Goal: Contribute content: Contribute content

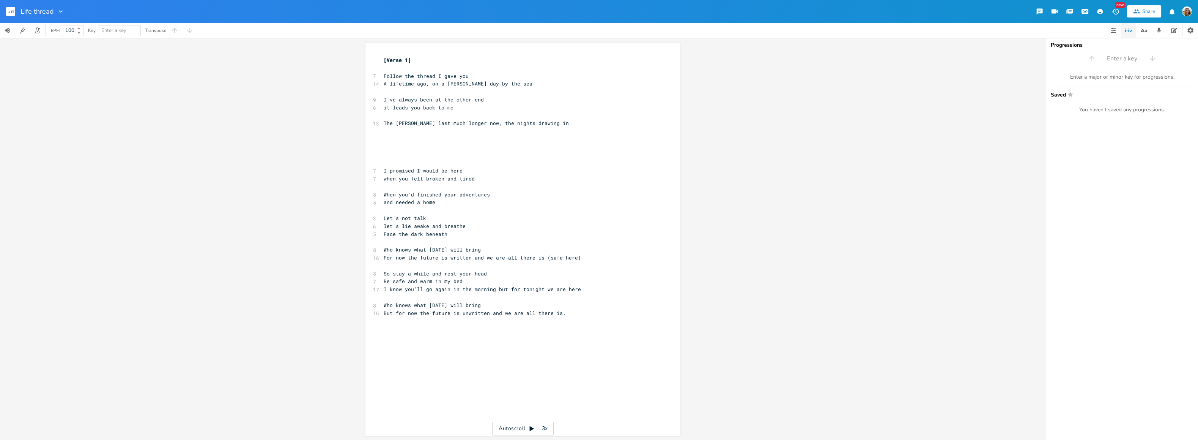
click at [55, 12] on div at bounding box center [59, 12] width 11 height 8
click at [59, 13] on icon "button" at bounding box center [61, 12] width 8 height 8
click at [66, 19] on span "Edit Rename" at bounding box center [68, 21] width 24 height 5
type input "LIfe thread / Let's not talk"
click at [454, 245] on pre "​" at bounding box center [519, 242] width 274 height 8
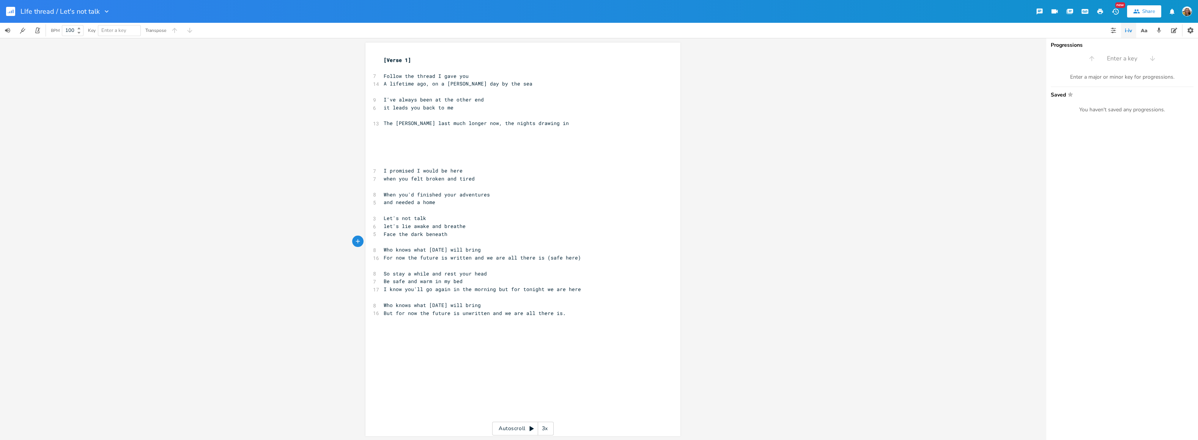
click at [13, 9] on rect "button" at bounding box center [10, 11] width 9 height 9
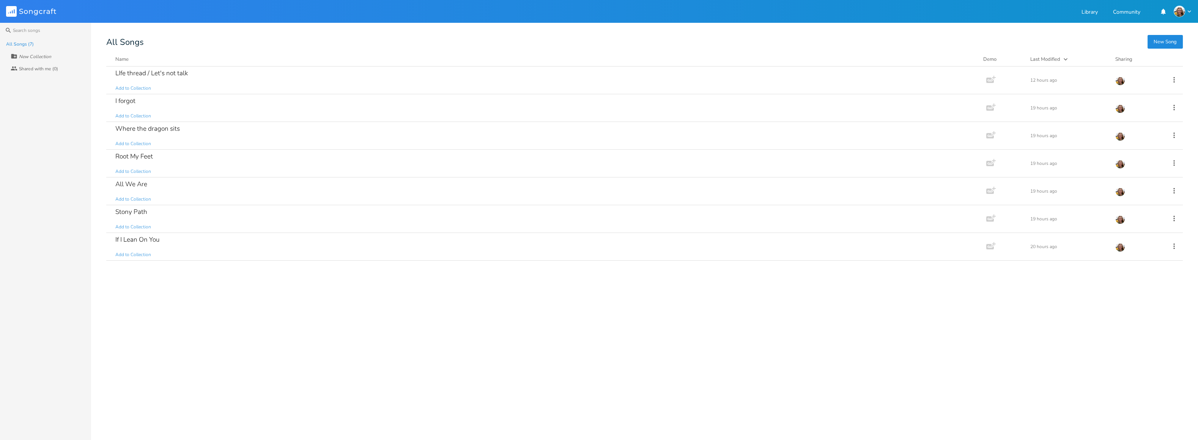
click at [1164, 40] on button "New Song" at bounding box center [1165, 42] width 35 height 14
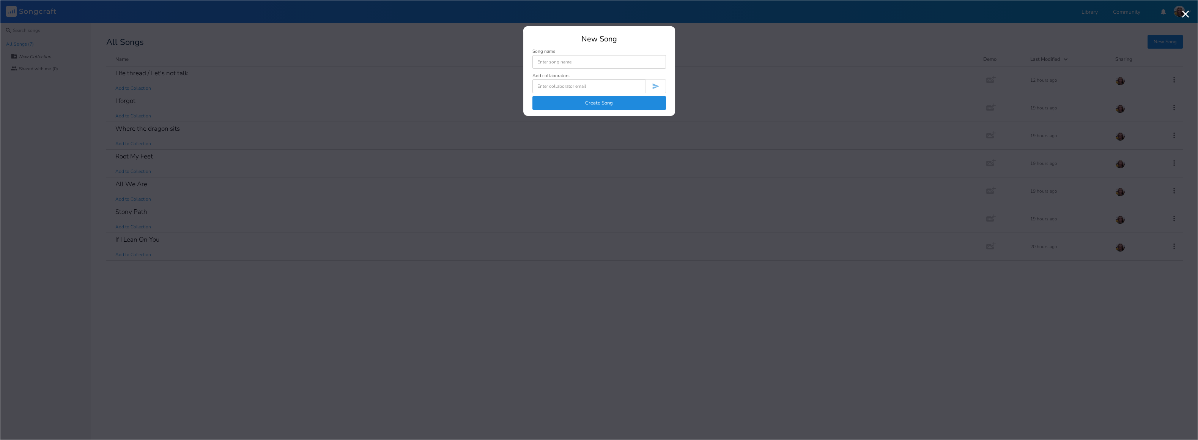
type input "N"
type input "Match made in heaven"
click at [604, 106] on button "Create Song" at bounding box center [600, 103] width 134 height 14
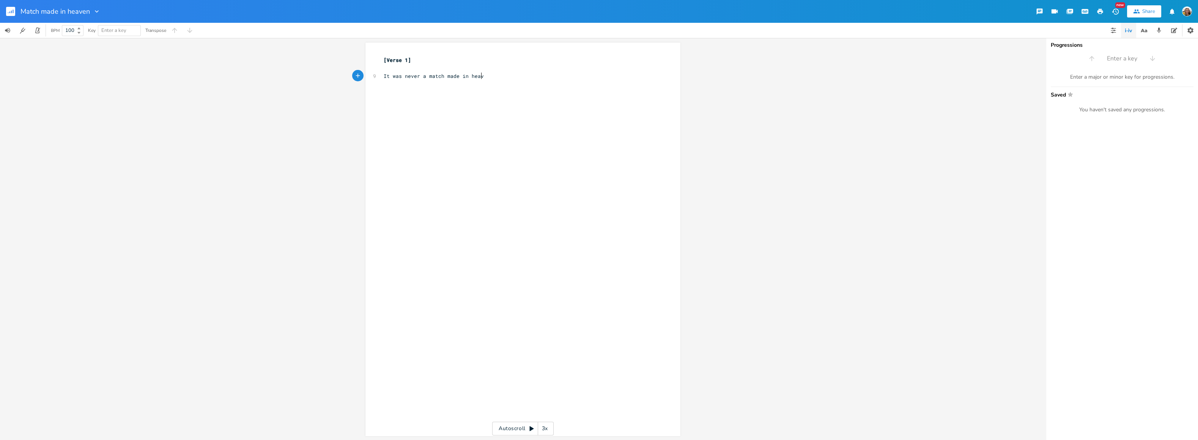
type textarea "It was never a match made in heaven"
type textarea "the start w"
type textarea "s weren't aligned"
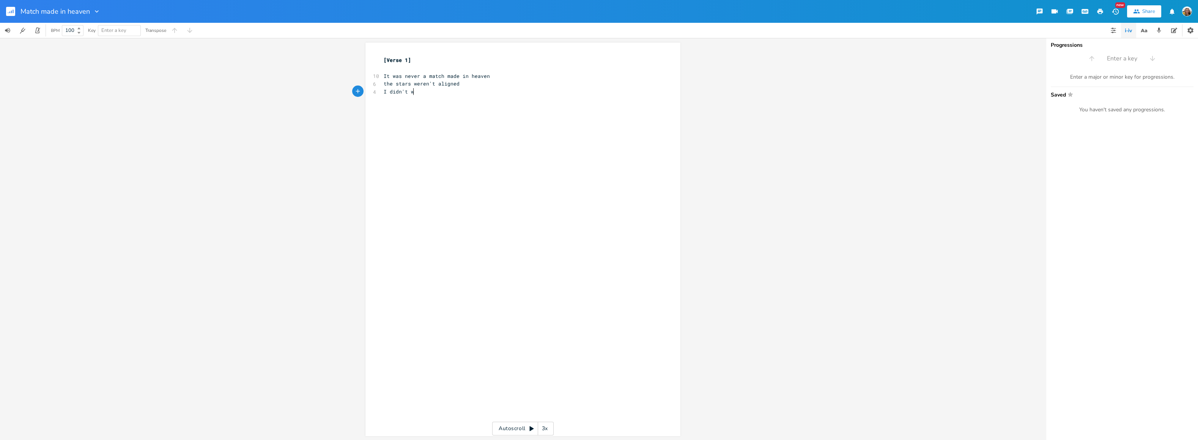
type textarea "I didn't we"
type textarea "see our future"
type textarea "lia"
type textarea "aid out for us"
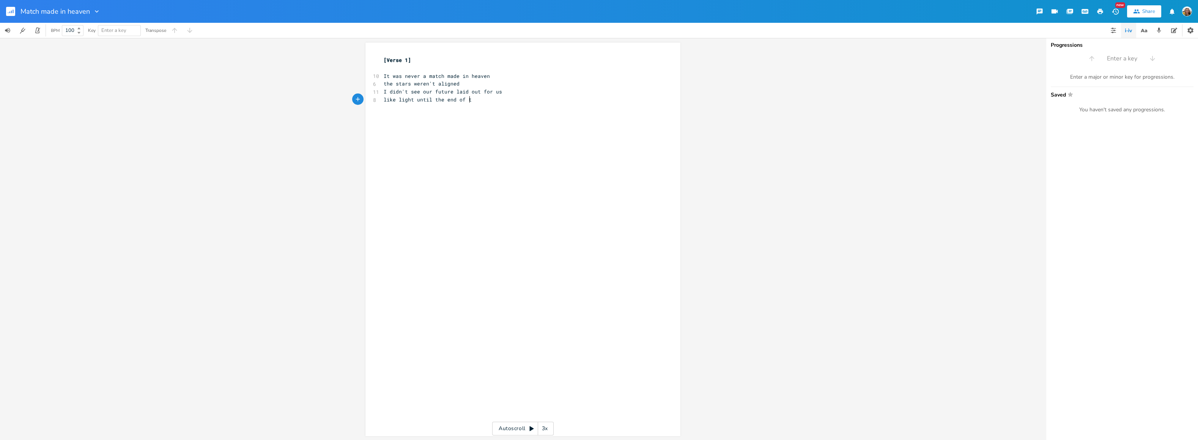
scroll to position [0, 66]
type textarea "like light until the end of time"
type textarea "I wi"
type textarea "d"
type textarea "didn't walk [PERSON_NAME] in a wondr"
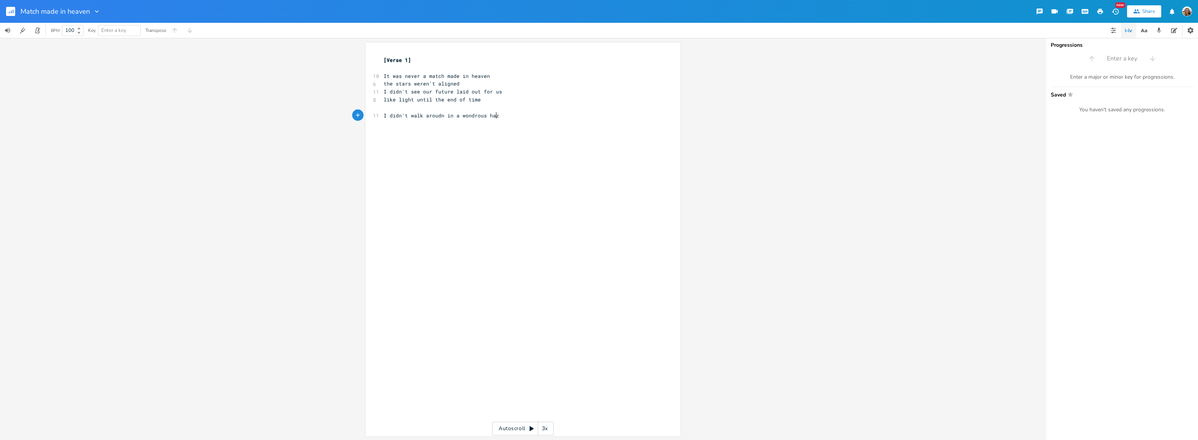
type textarea "rous haze"
type textarea "Dazed by the power of touch"
type textarea "but something kept me coming back"
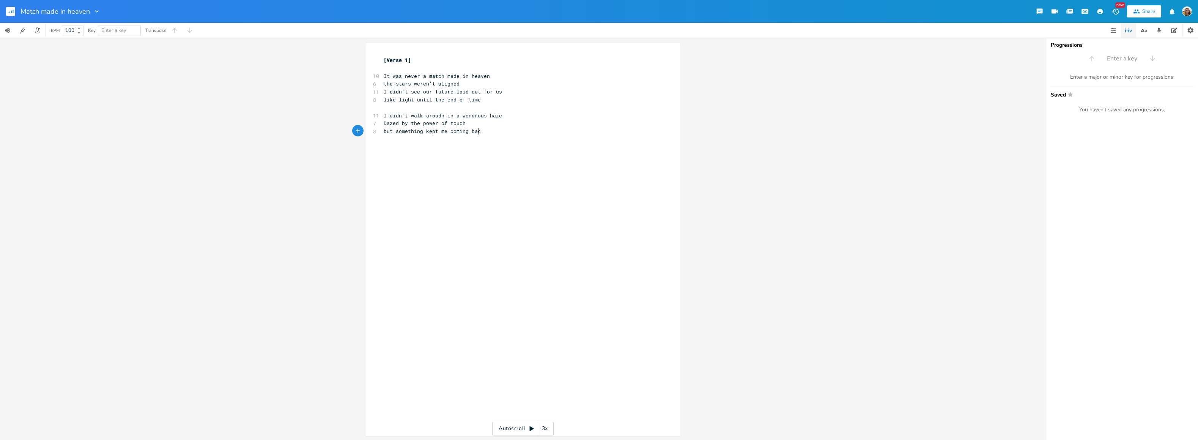
scroll to position [0, 82]
type textarea "an in"
type textarea "tch I had to scrac"
type textarea "tch"
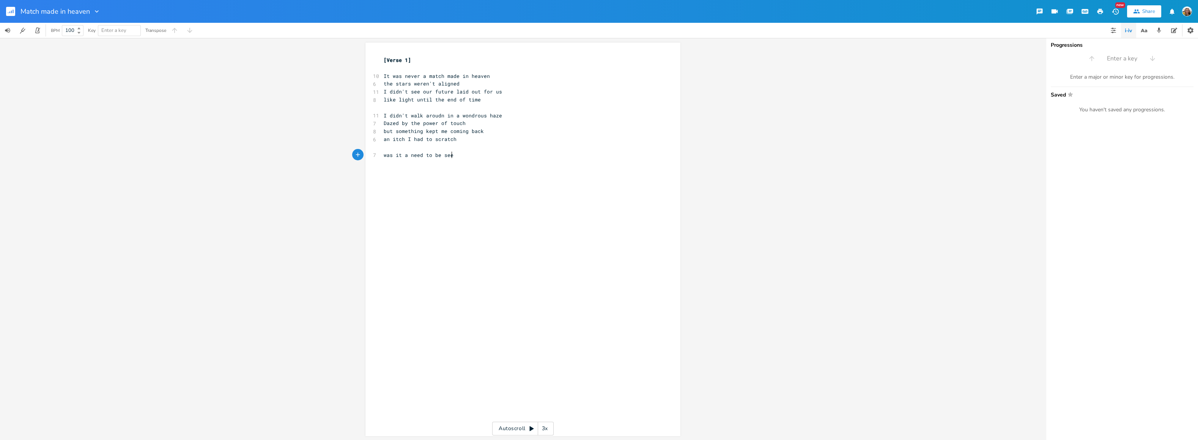
type textarea "was it a need to be seen"
type textarea "or prove myself to you"
type textarea "your noncho"
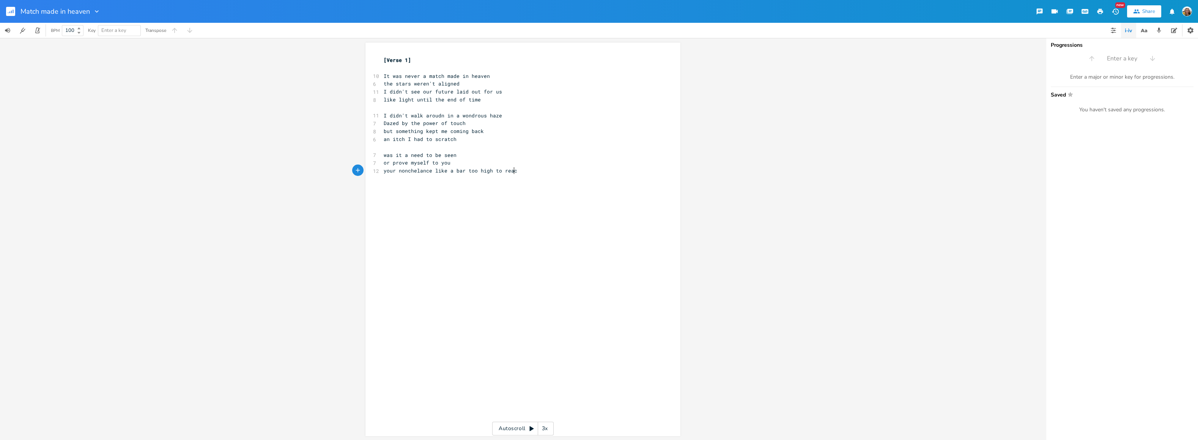
type textarea "elance like a bar too high to reach"
type textarea "so I climbed up"
type textarea "Did I want to beat you t"
type textarea "at yoru"
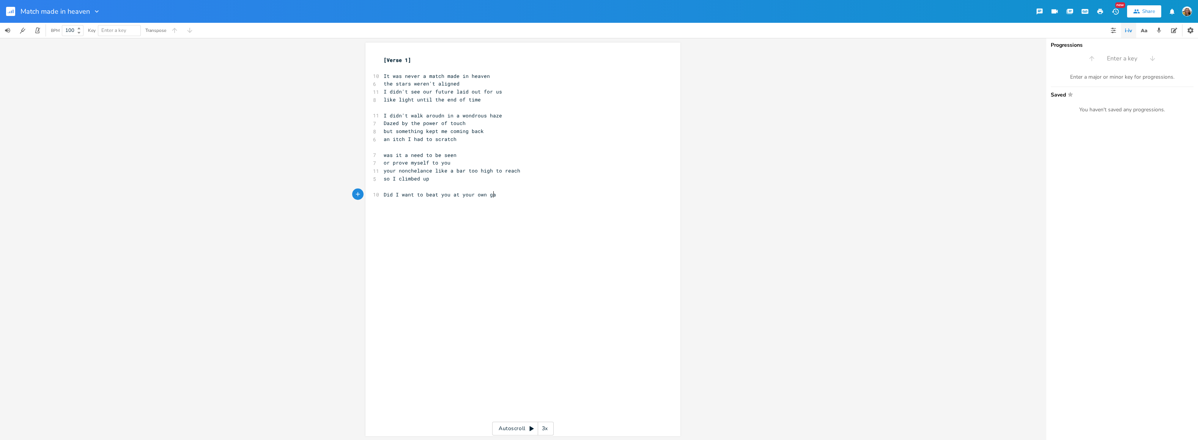
type textarea "ur own game"
type textarea "a competition in disguise"
type textarea "non"
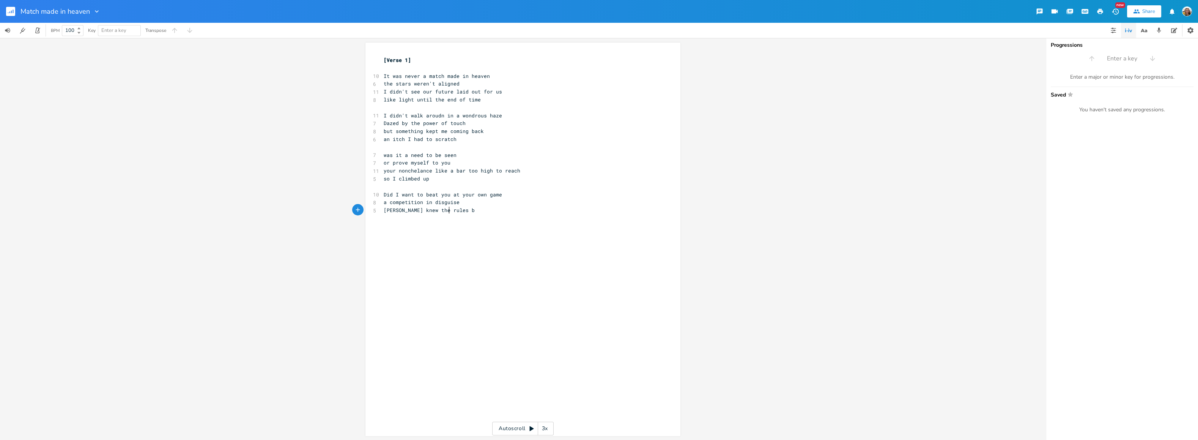
type textarea "one knew the rules byut"
type textarea "ut you"
type textarea "i played by"
type textarea "ut pay"
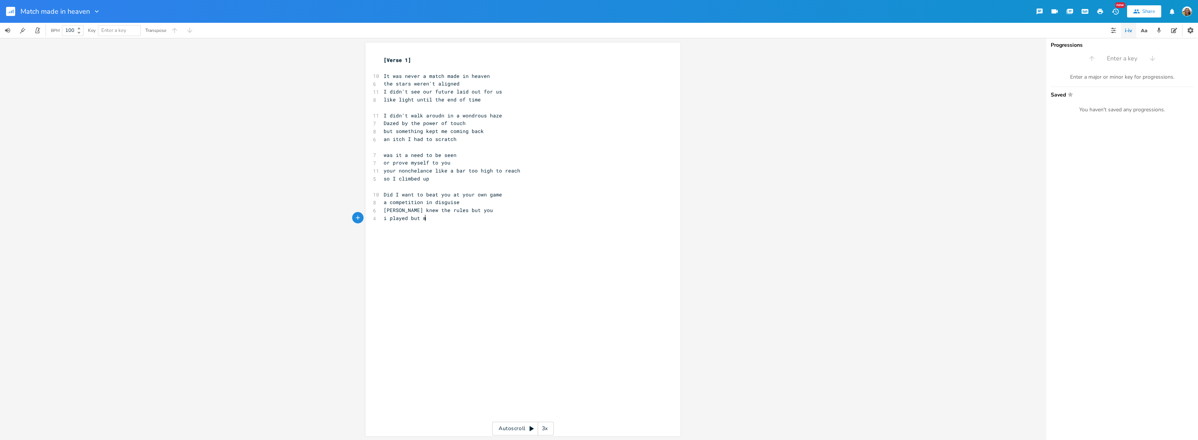
type textarea "my"
type textarea "aybe i was thew ro"
type textarea "e prize"
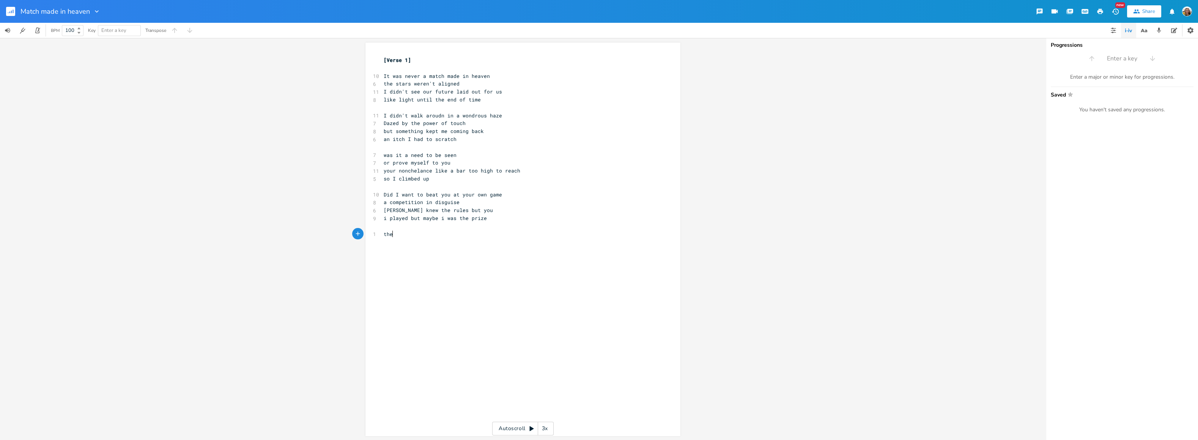
scroll to position [0, 8]
type textarea "the game carried on"
type textarea "long after is sjh"
type textarea "t shoudl"
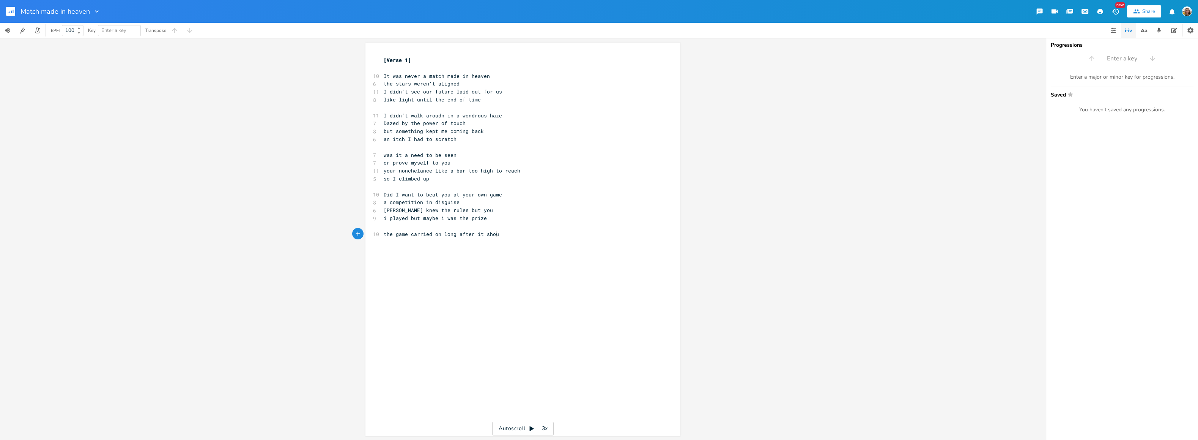
type textarea "ld"
type textarea "each time a conquest at the end stood"
type textarea "as a"
type textarea "the foal and the price to enter"
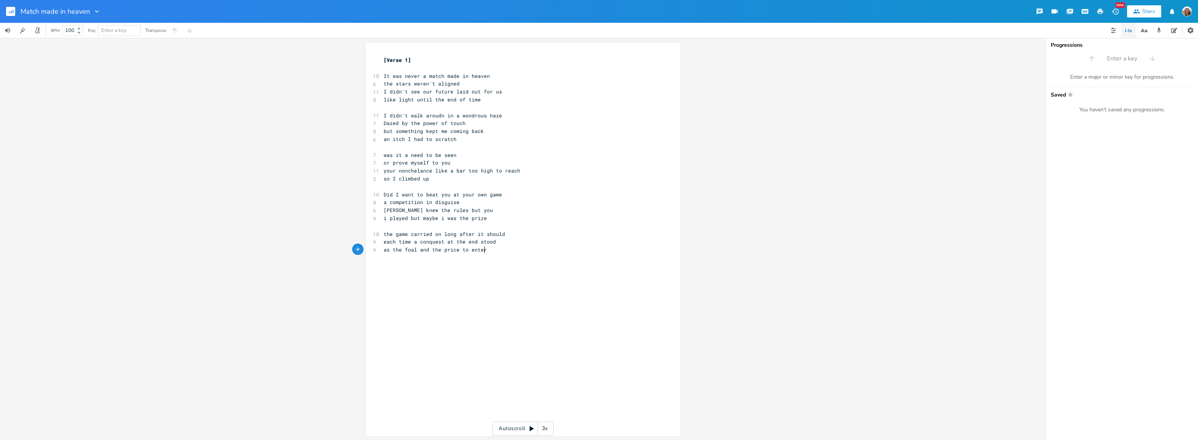
scroll to position [0, 66]
type textarea "was a little more of your soul"
type textarea "One tactic was to be b"
type textarea "vulnerable"
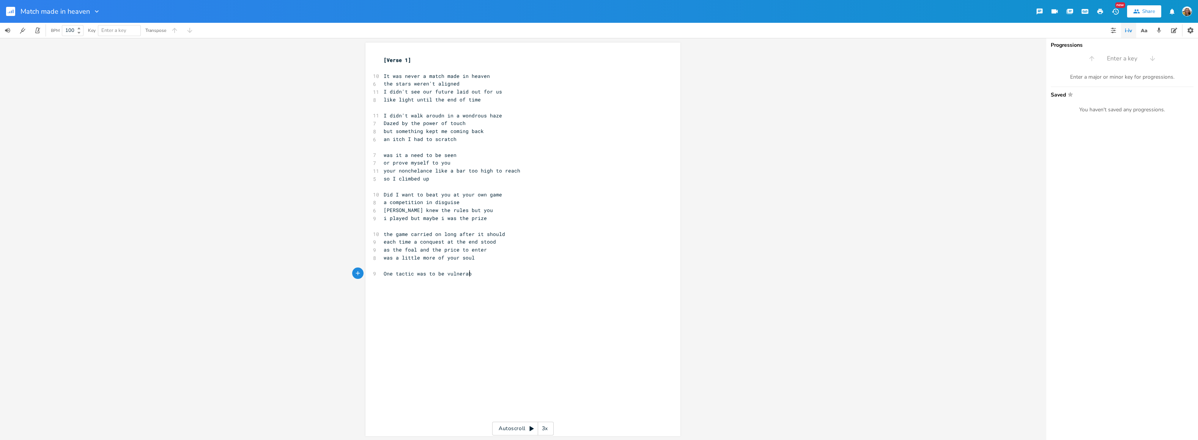
scroll to position [0, 24]
type textarea "to bean"
type textarea "r my inner heat"
type textarea "rt"
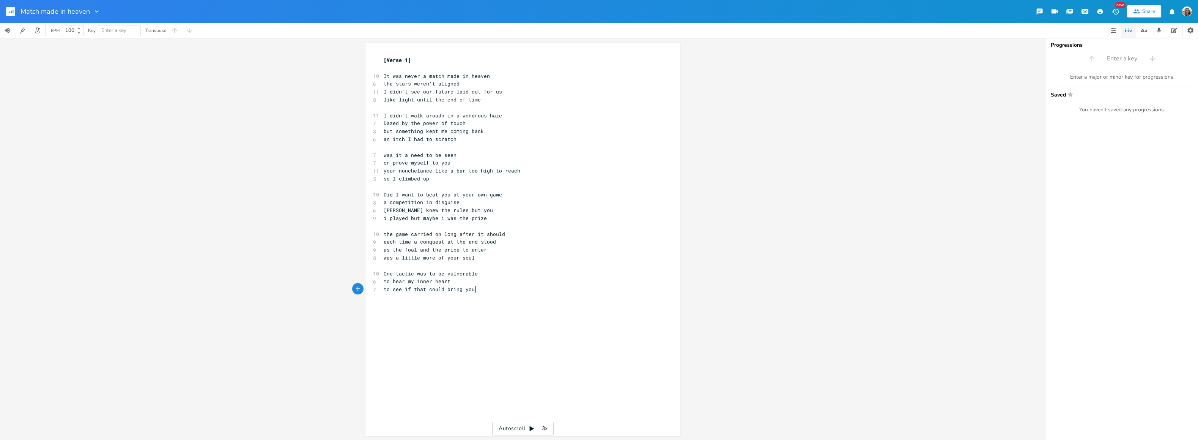
type textarea "to see if that could bring you in"
type textarea "So i could"
click at [1144, 32] on icon "button" at bounding box center [1143, 30] width 4 height 3
type input "apart"
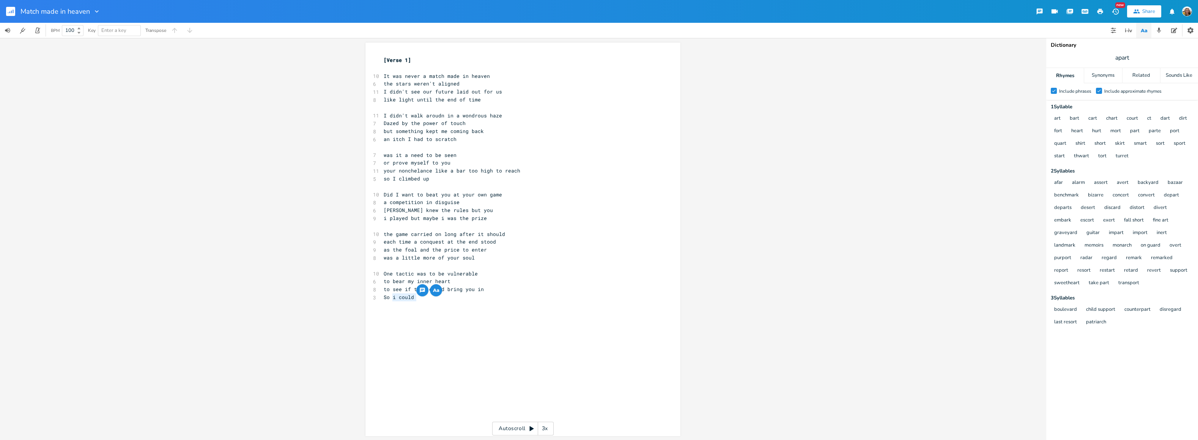
drag, startPoint x: 407, startPoint y: 299, endPoint x: 391, endPoint y: 287, distance: 20.1
click at [391, 296] on span "So i could" at bounding box center [399, 296] width 30 height 7
type textarea "to see if you'd tal"
type textarea "ke part"
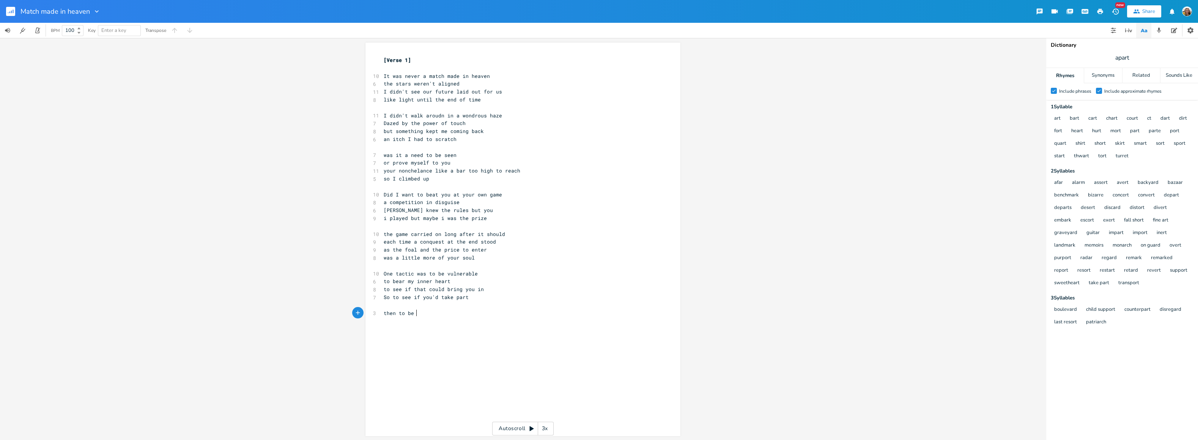
type textarea "then to be i"
type textarea "the icyu"
type textarea "one"
type textarea "to feign inde"
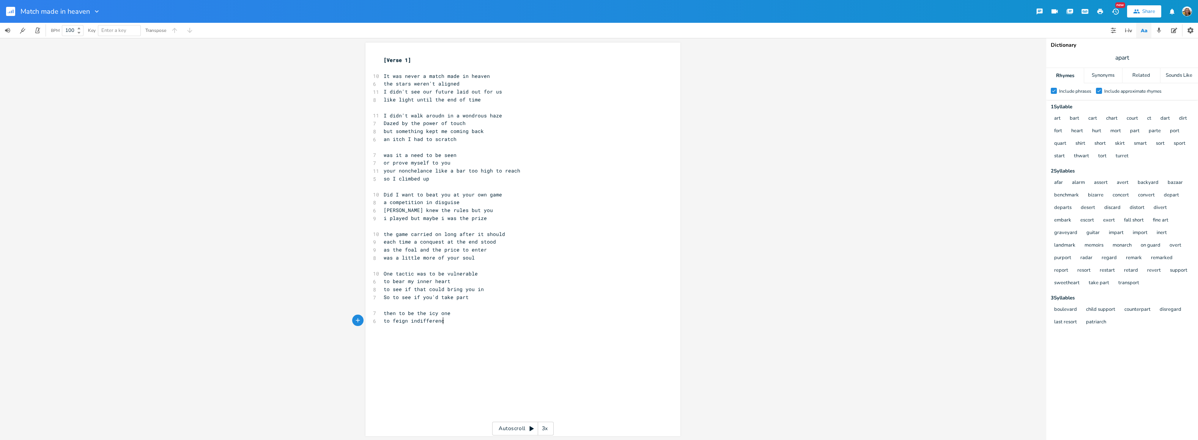
type textarea "ifference"
type textarea "then you would swing back round again"
type textarea "round"
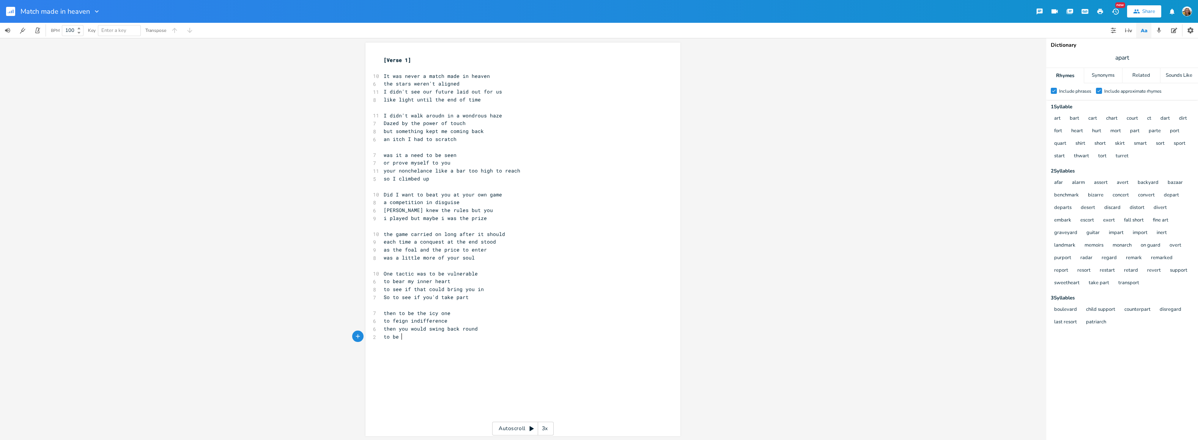
scroll to position [0, 17]
type textarea "to be te"
type textarea "he once"
type textarea "e to chase again"
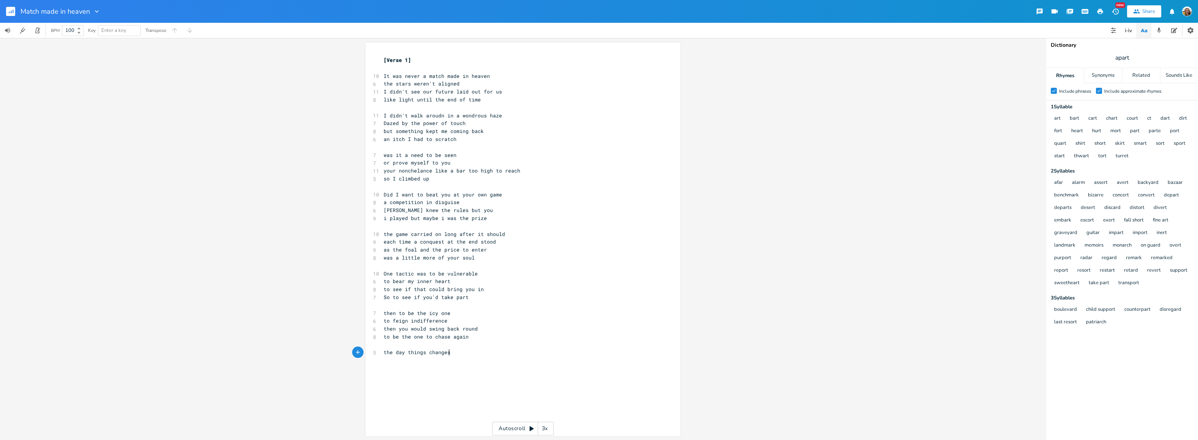
type textarea "the day things changesd"
type textarea "d, i let it all go"
type textarea "my selfish game no more"
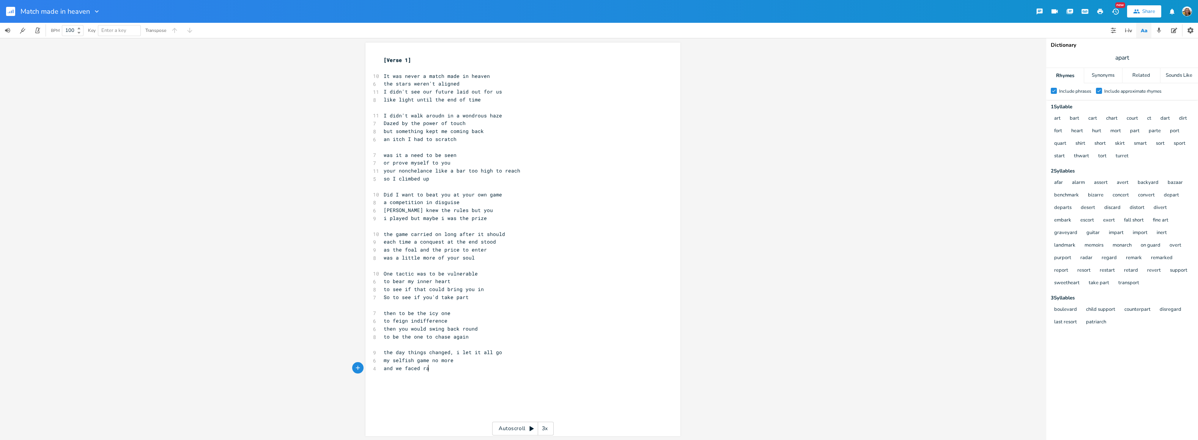
type textarea "and we faced rac"
type textarea "each other for the first time"
type textarea "i"
type textarea "unguarded and unno"
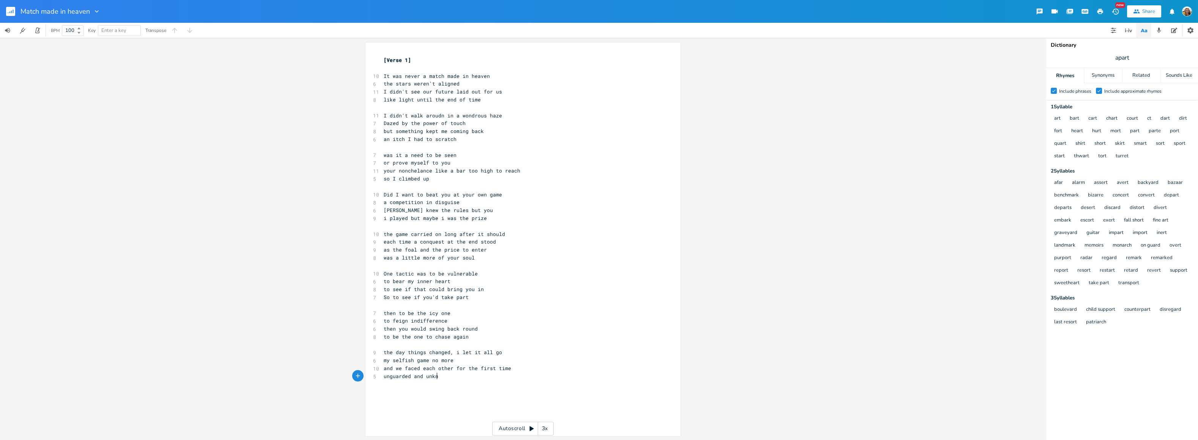
scroll to position [0, 15]
type textarea "known"
type textarea "And for hte"
type textarea "the first time together"
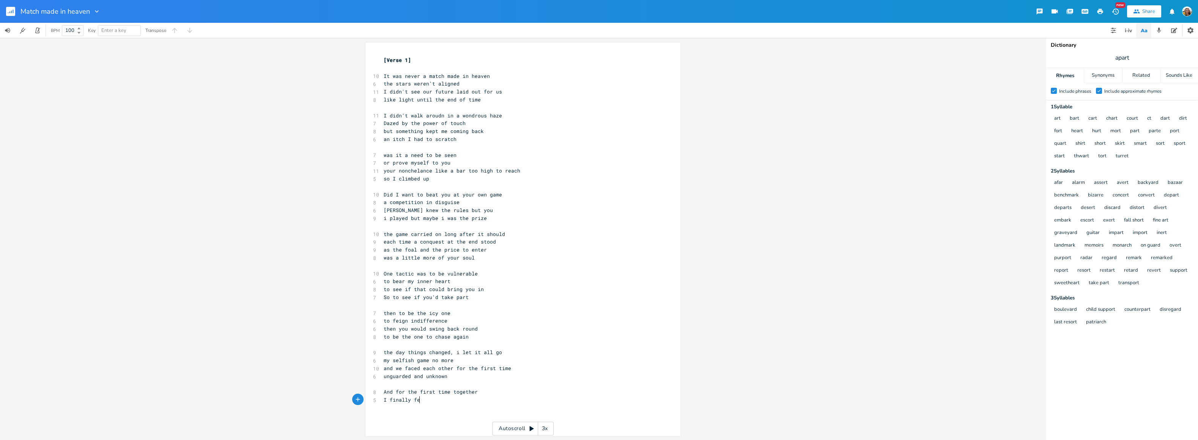
scroll to position [0, 25]
type textarea "I finally felt true"
type textarea "and open withgout"
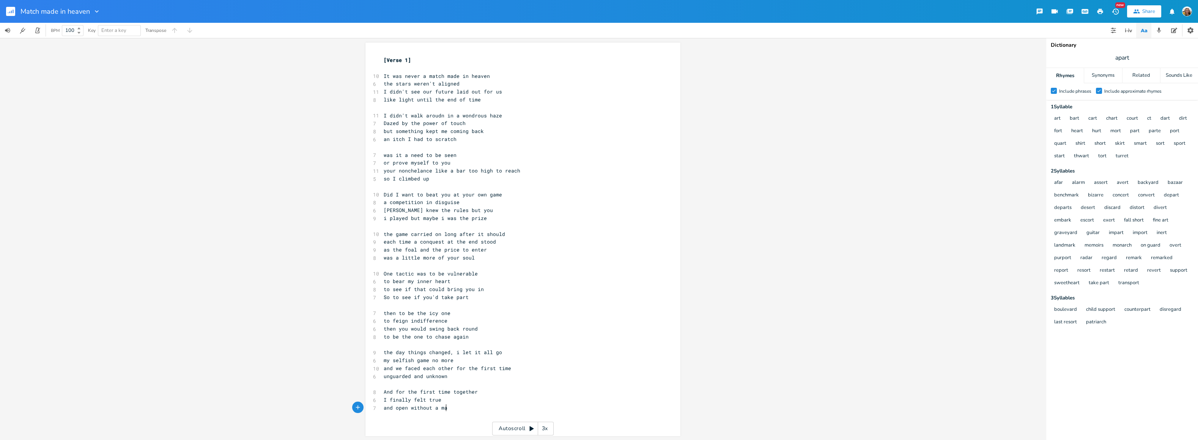
type textarea "out a mask"
type textarea "I think so did you"
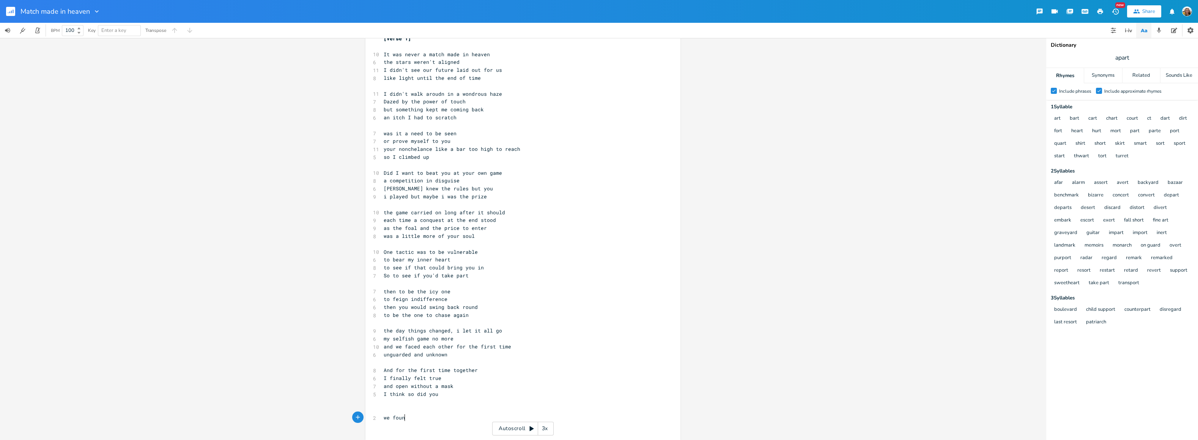
type textarea "we foun a"
type textarea "d a new ground"
type textarea "and tha tthe fd"
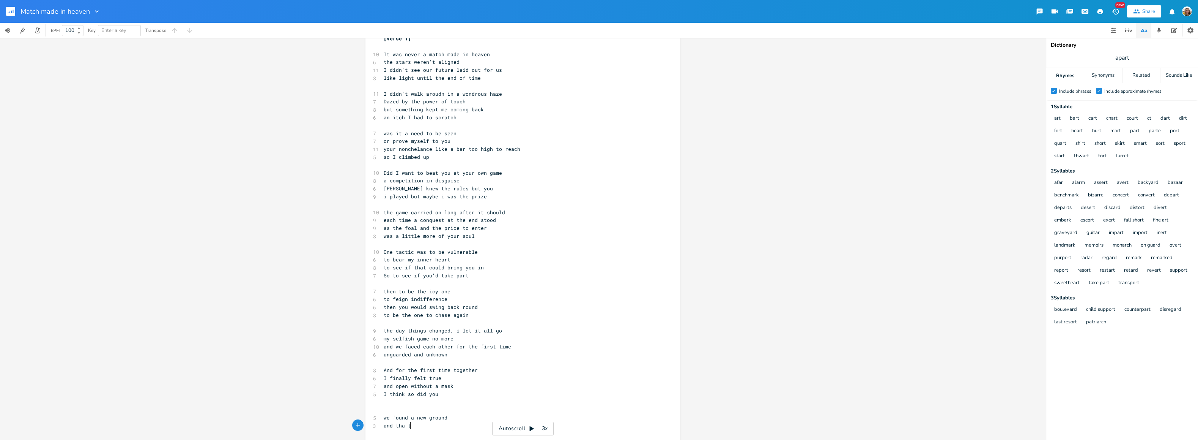
type textarea "he"
type textarea "a tt"
type textarea "t the draw that be"
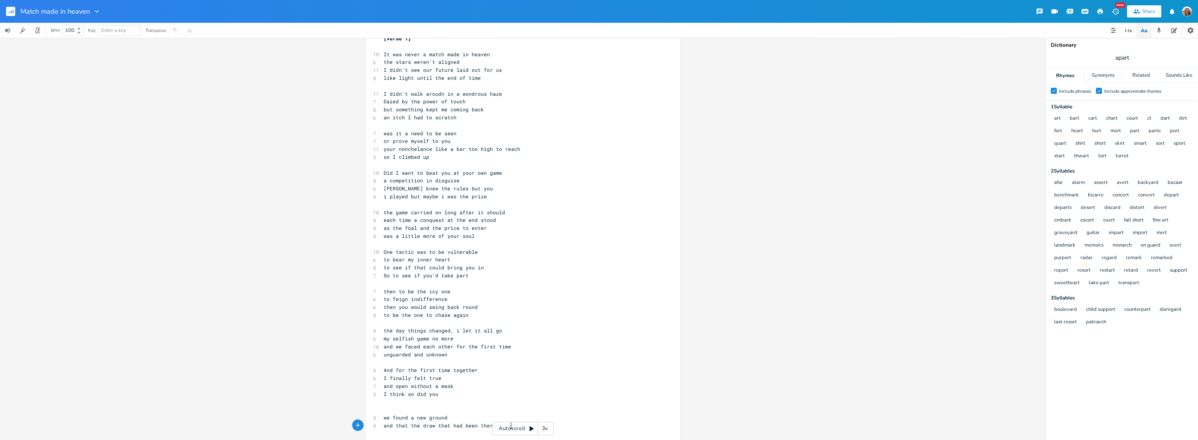
type textarea "had been there throgh"
type textarea "ughout"
type textarea "was not wio"
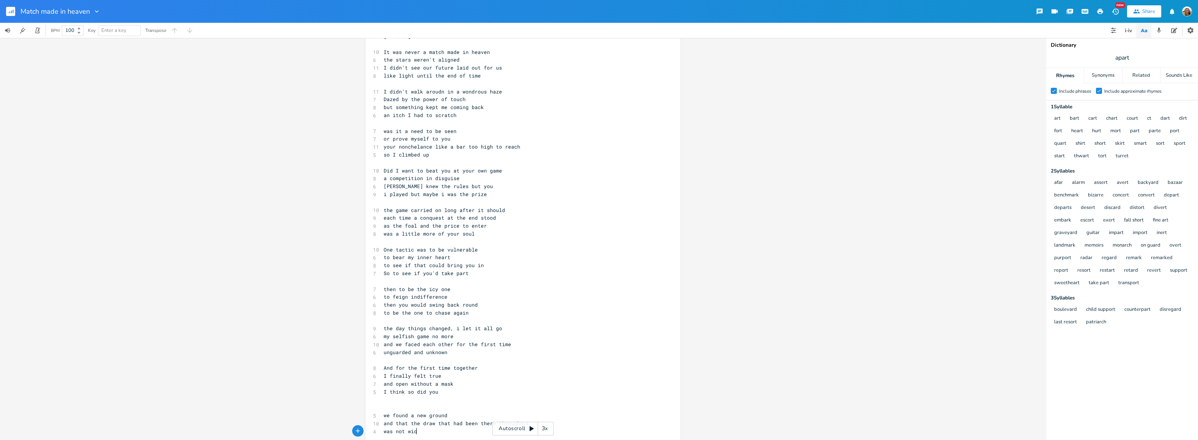
scroll to position [0, 27]
type textarea "thout o"
type textarea "foundation"
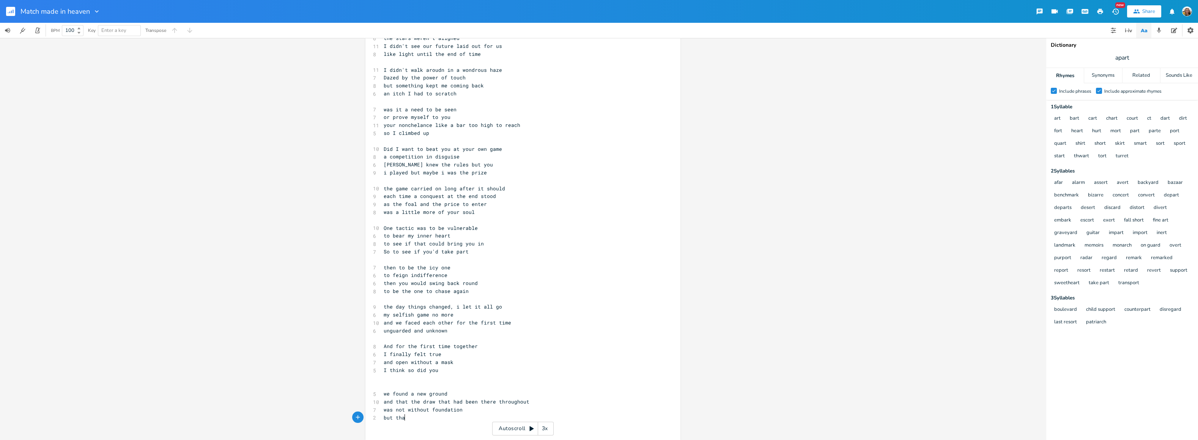
scroll to position [0, 19]
type textarea "but that fear had kept us out"
type textarea "out of t"
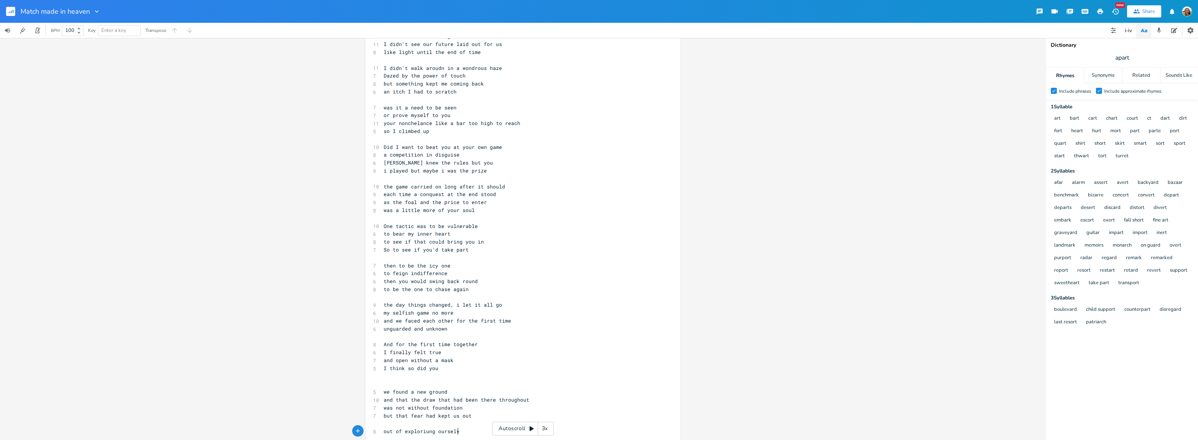
type textarea "exploriung ourselves"
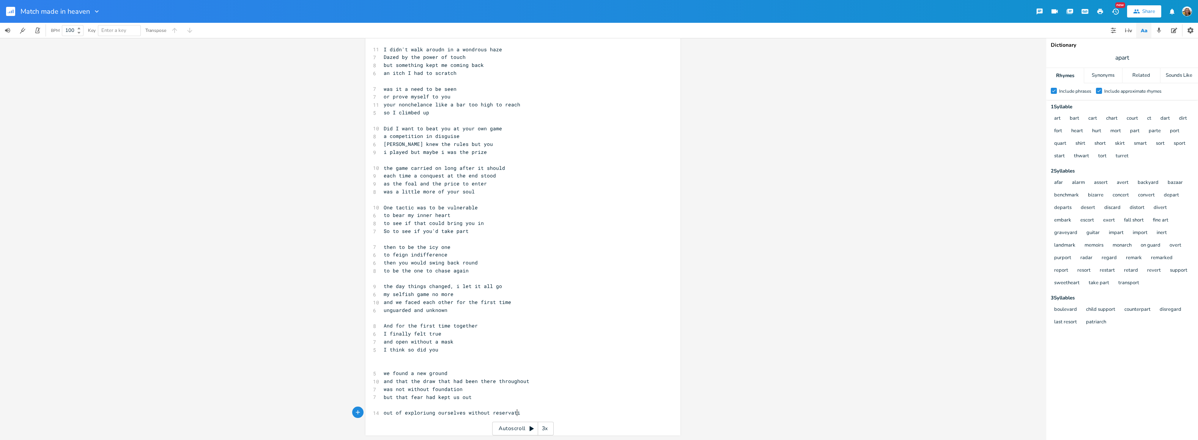
scroll to position [0, 45]
type textarea "without reservation"
type textarea "to be hionest"
type textarea "onest adn"
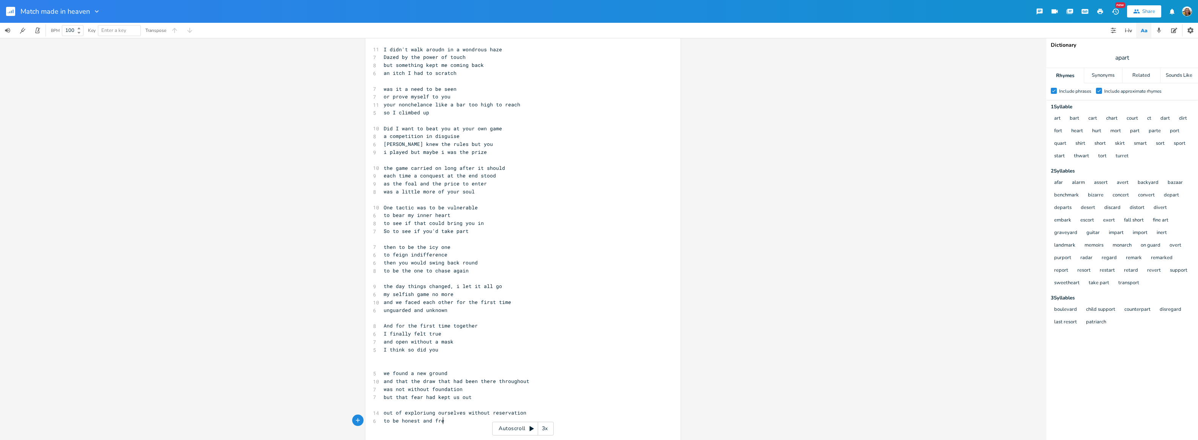
type textarea "nd free"
type textarea "to bear our faults and woulds and dreams"
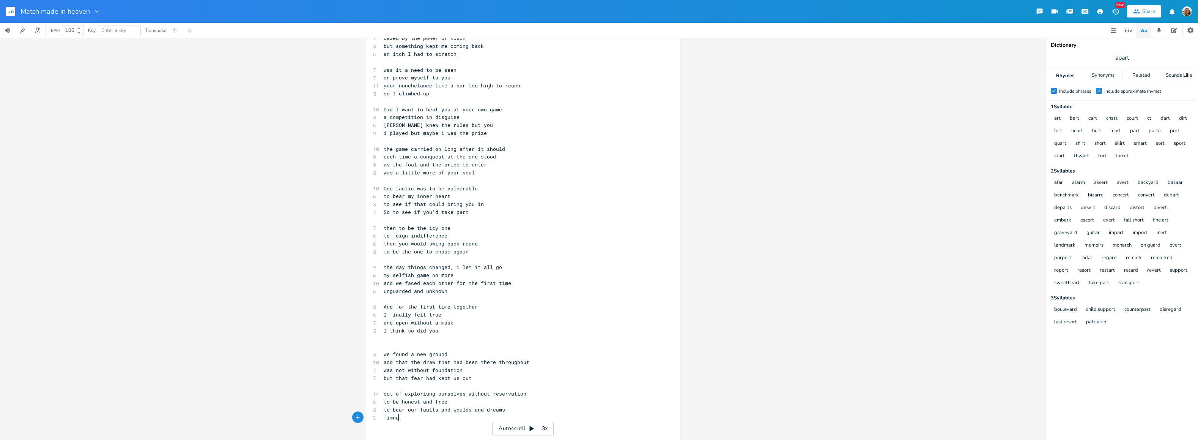
type textarea "fimnall"
type textarea "[PERSON_NAME] you saw me and i saw you"
type textarea "And not there is no game"
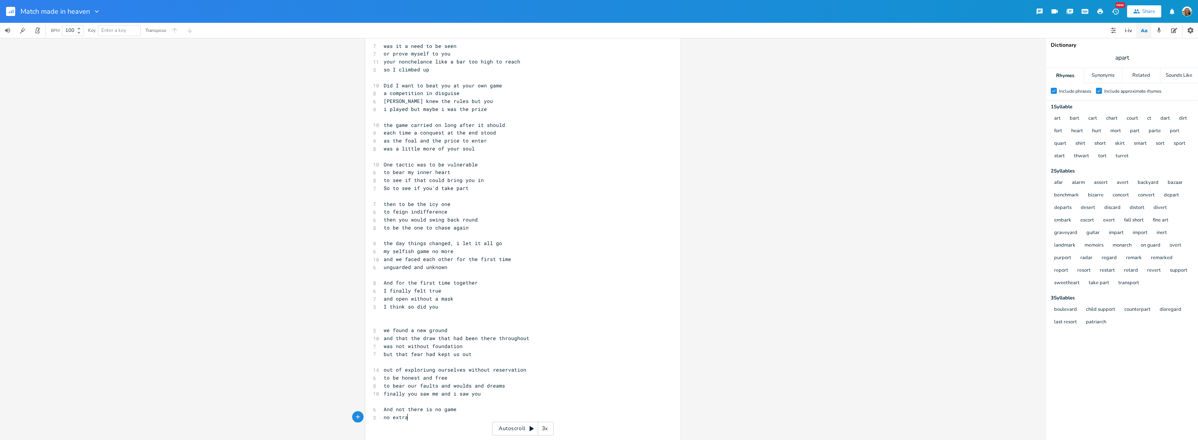
scroll to position [0, 20]
type textarea "no extra side to deal with"
type textarea "the subtet"
type textarea "xt fone"
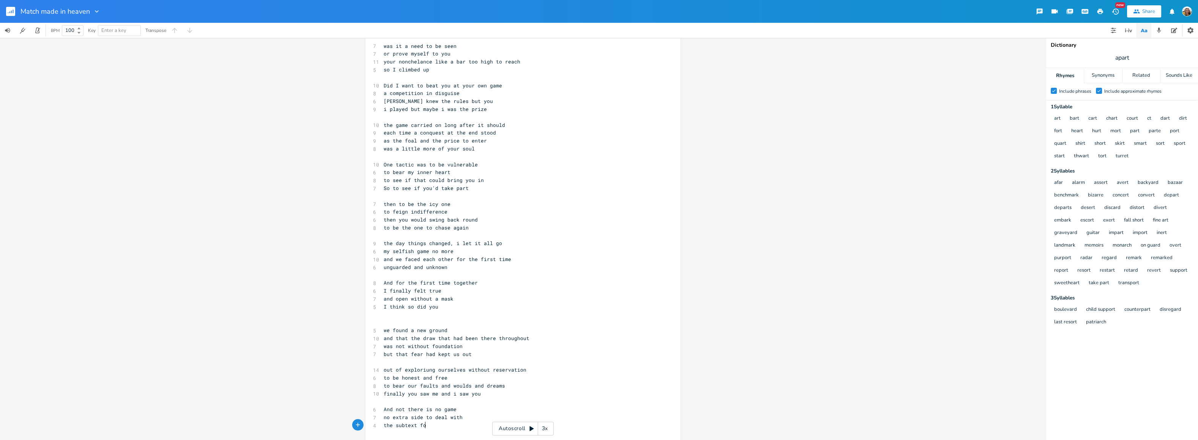
scroll to position [0, 15]
type textarea "gone"
type textarea "no rules, just growth"
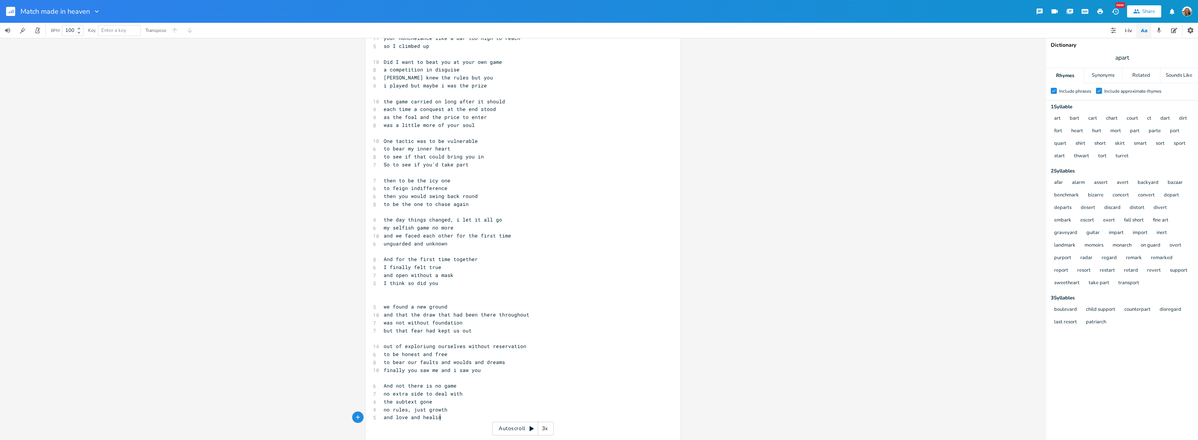
type textarea "and love and healing"
type textarea "We didn't have the words, we"
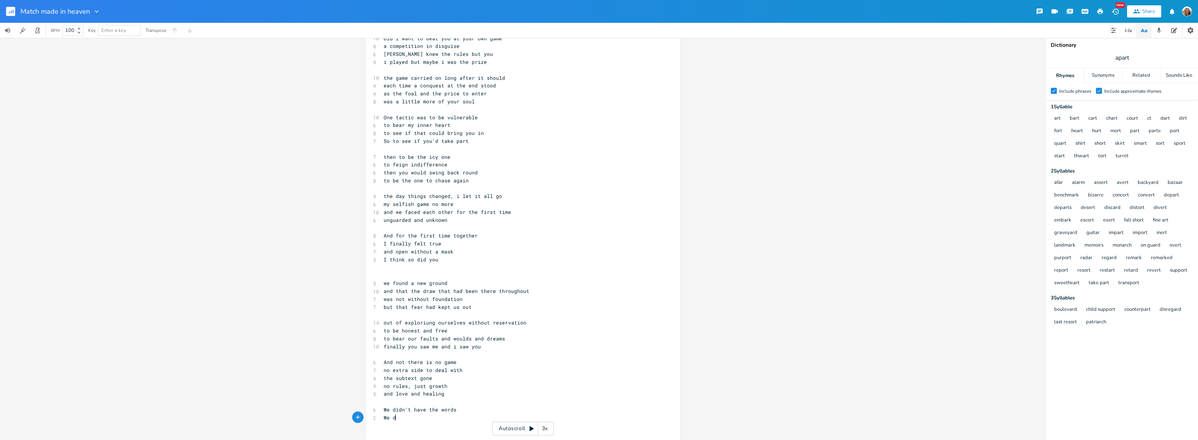
type textarea "We didn"
type textarea "."
type textarea "We didnt k"
type textarea ";t"
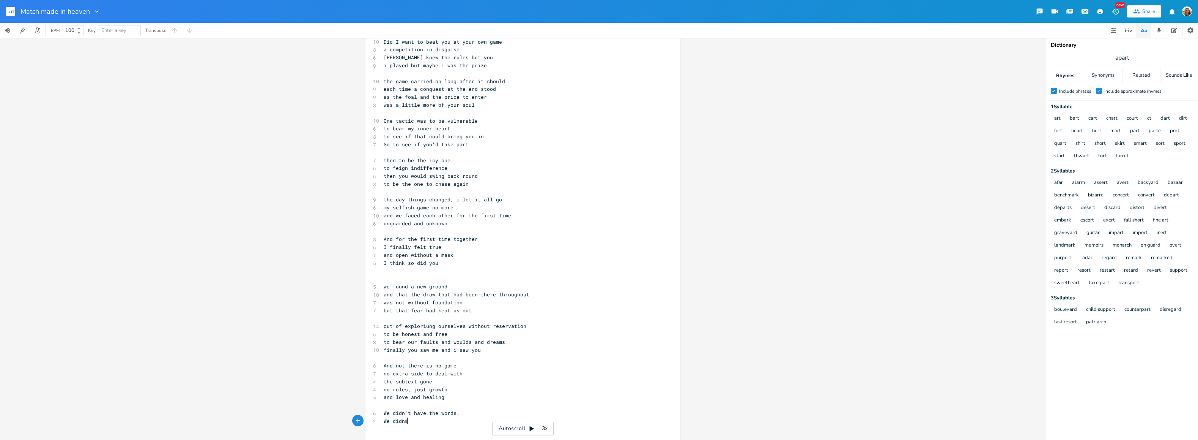
type textarea "#t l"
type textarea "'t know"
type textarea "but we clung to each other a feeling fde"
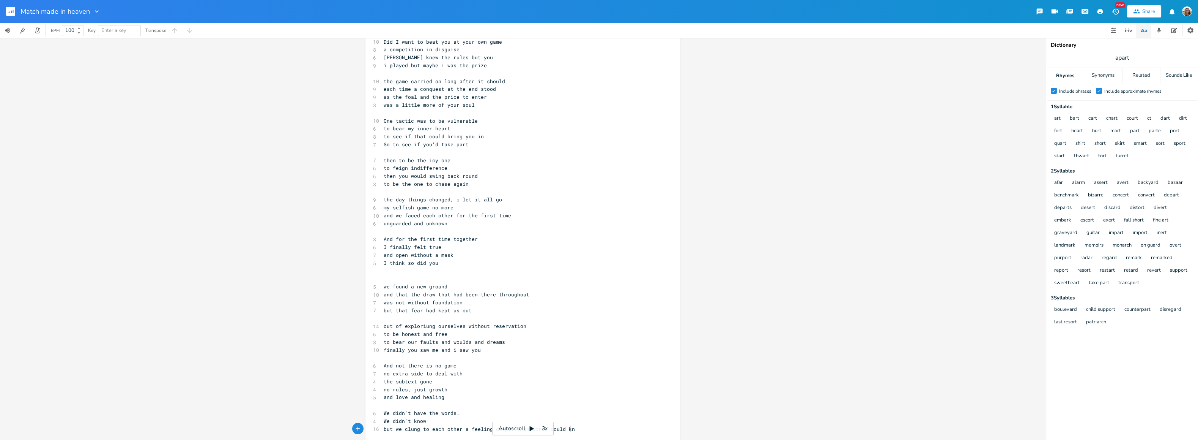
scroll to position [0, 63]
type textarea "deeper than words could know"
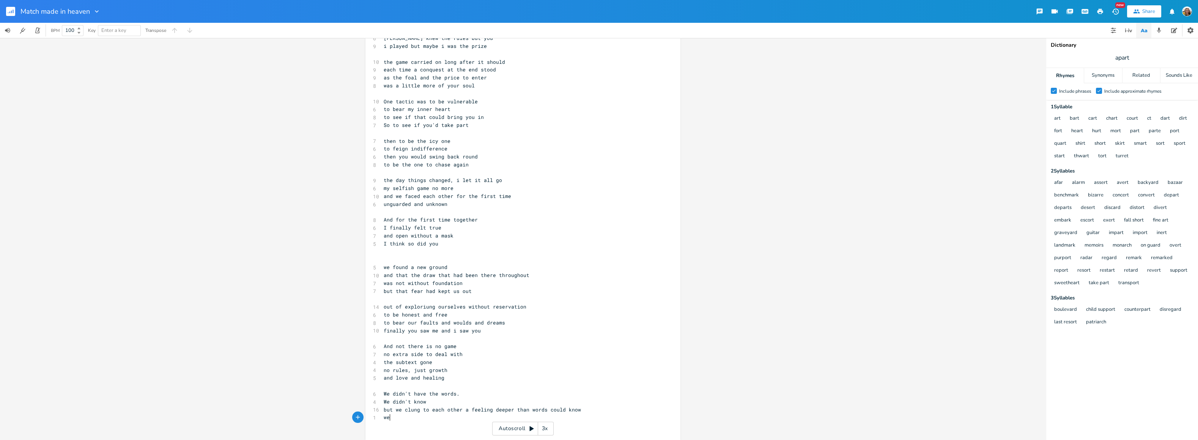
scroll to position [0, 8]
type textarea "we we"
type textarea "we felt within each other, a depth unseen"
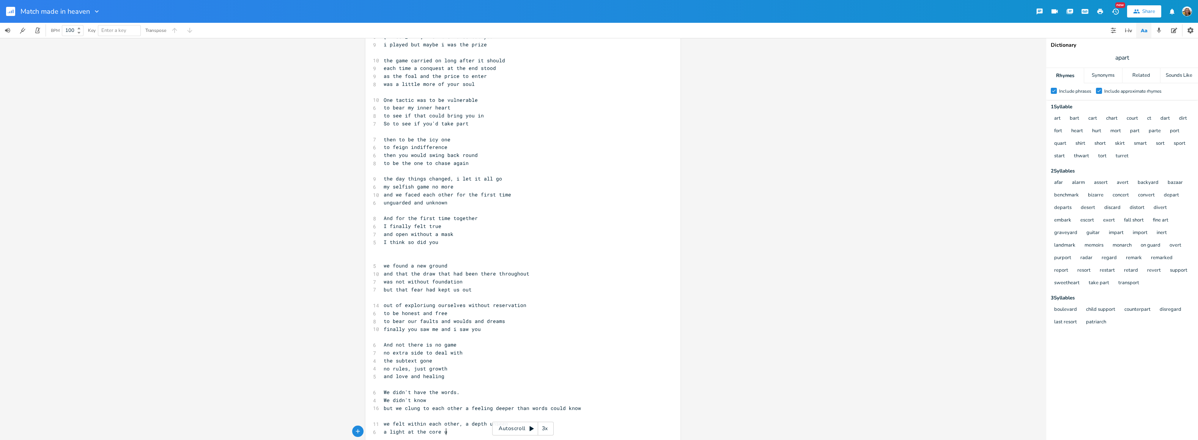
type textarea "a light at the core us"
type textarea "of"
type textarea "of us that new"
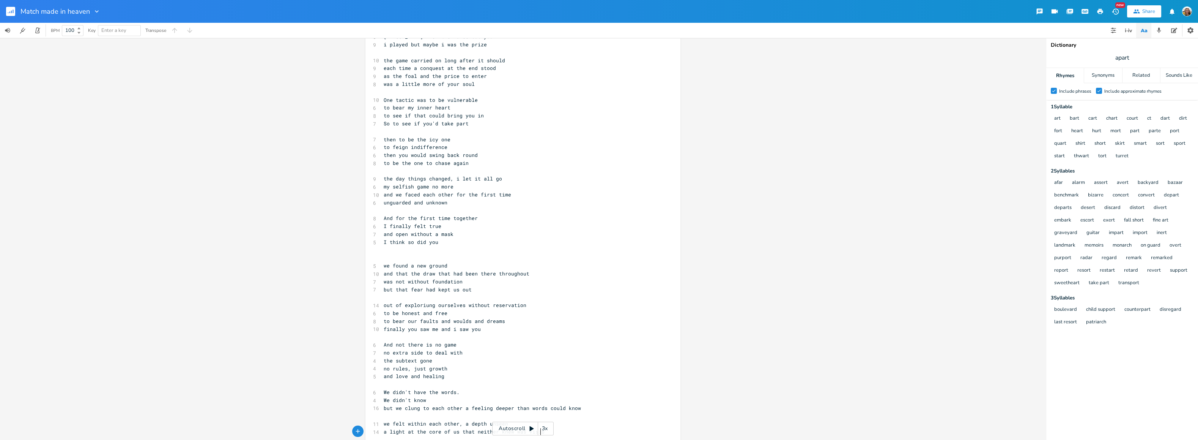
type textarea "ither knew was visible"
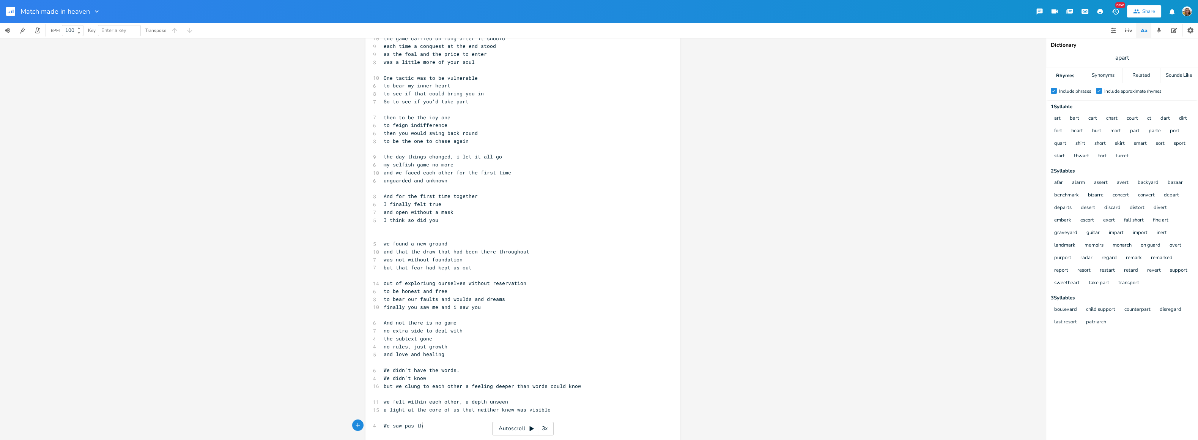
type textarea "We saw pas thte"
type textarea "t the veil and masks that others got to see"
type textarea "Moments of tenderness and"
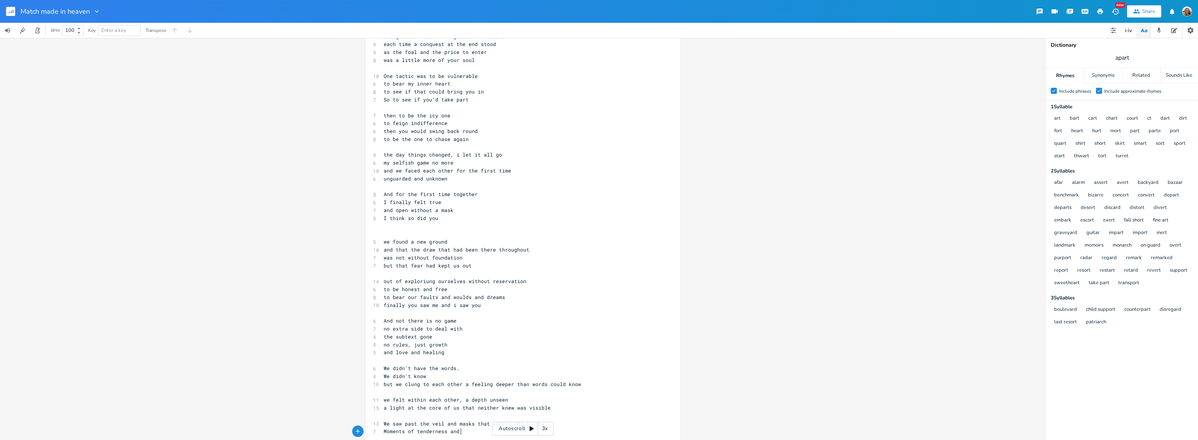
scroll to position [0, 64]
type textarea "and"
type textarea "through chinks in our armour"
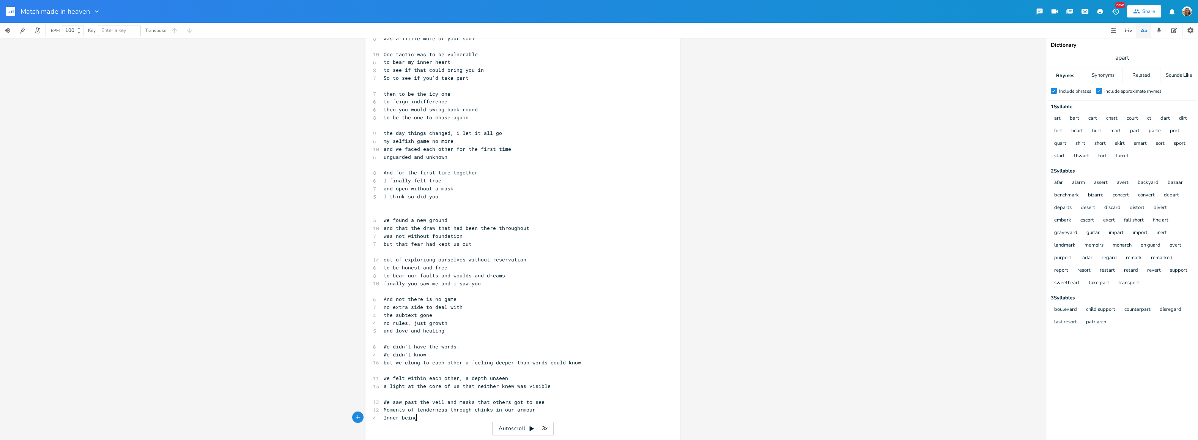
scroll to position [0, 25]
type textarea "Inner being our energybeli"
type textarea "le"
type textarea "belief"
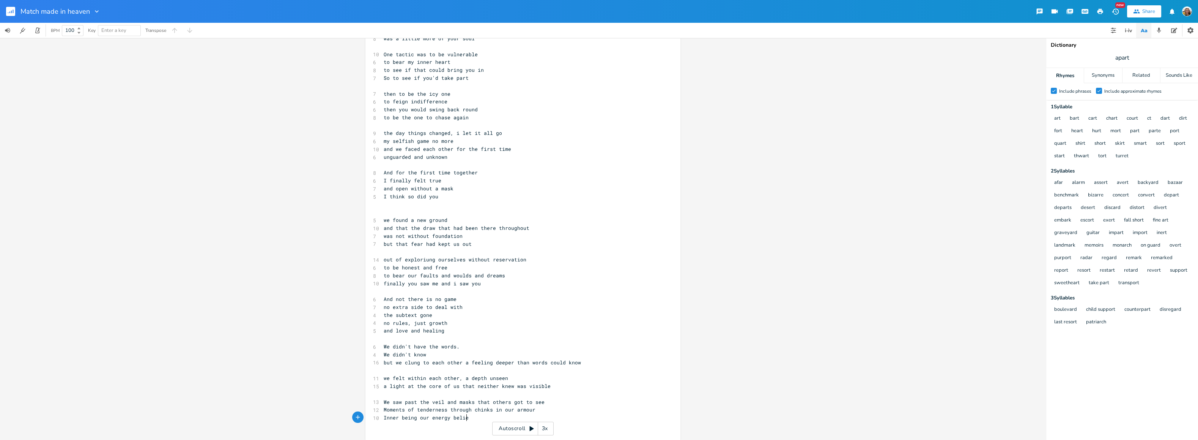
scroll to position [0, 13]
type textarea "the person in mne I cou"
type textarea "e I coulnd't"
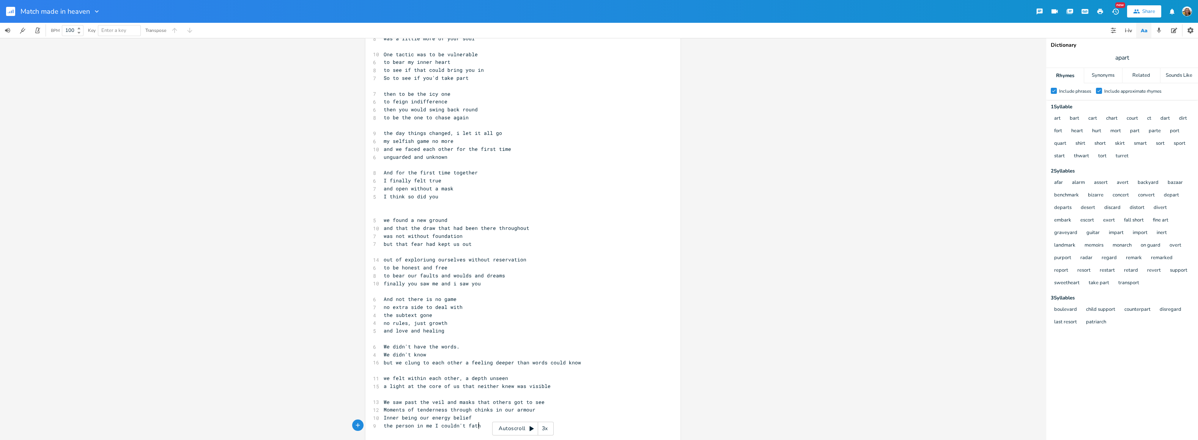
type textarea "dn't fathom"
type textarea "An ese"
type textarea "[PERSON_NAME]"
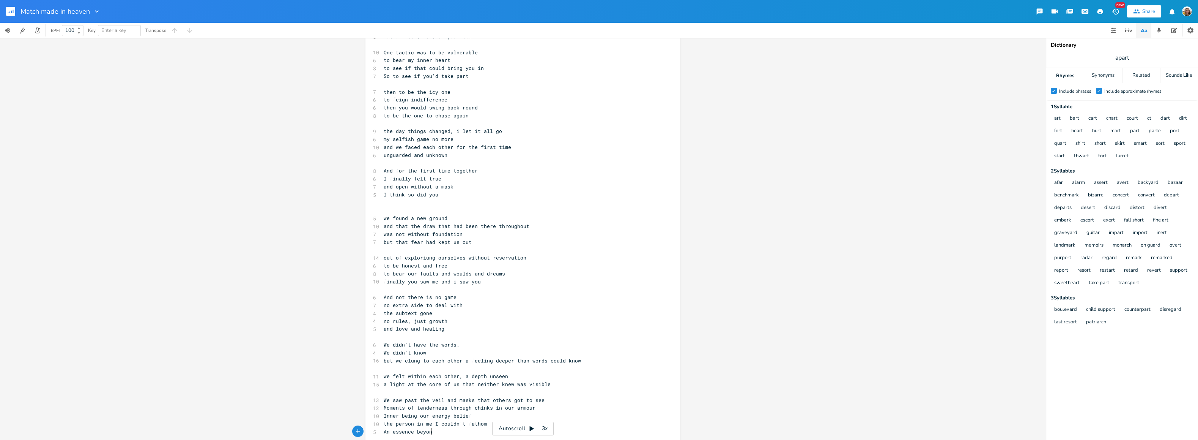
type textarea "d"
type textarea "nd what seen"
